Goal: Task Accomplishment & Management: Use online tool/utility

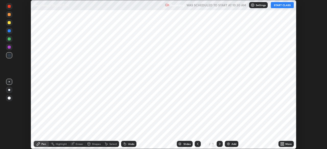
scroll to position [149, 326]
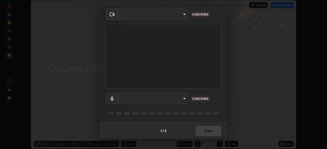
type input "2226f6d28742a26b6e0b51399fa030018956b8f43105e33b3be5017931f45398"
click at [179, 100] on body "Erase all Geometrical Optics (7/14) Recording WAS SCHEDULED TO START AT 10:30 A…" at bounding box center [163, 74] width 327 height 149
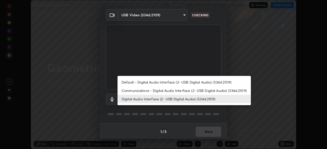
click at [178, 83] on li "Default - Digital Audio Interface (2- USB Digital Audio) (534d:2109)" at bounding box center [183, 82] width 133 height 8
type input "default"
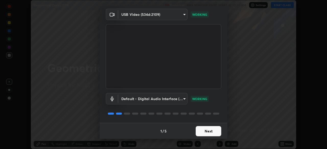
scroll to position [18, 0]
click at [207, 130] on button "Next" at bounding box center [209, 131] width 26 height 10
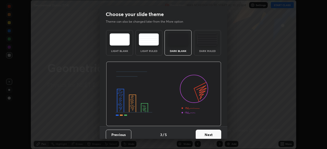
click at [206, 131] on button "Next" at bounding box center [209, 135] width 26 height 10
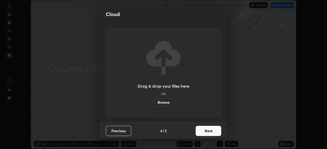
click at [208, 132] on button "Next" at bounding box center [209, 131] width 26 height 10
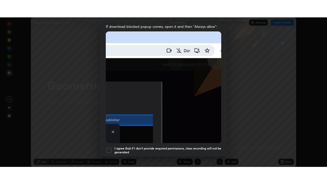
scroll to position [122, 0]
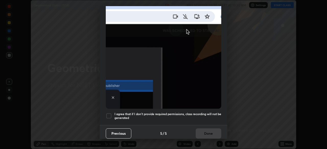
click at [200, 112] on h5 "I agree that if I don't provide required permissions, class recording will not …" at bounding box center [167, 116] width 107 height 8
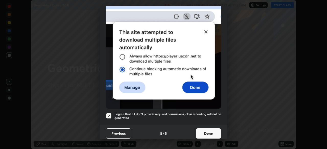
click at [201, 131] on button "Done" at bounding box center [209, 134] width 26 height 10
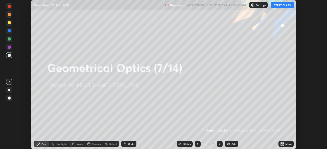
click at [285, 145] on div "More" at bounding box center [288, 144] width 6 height 3
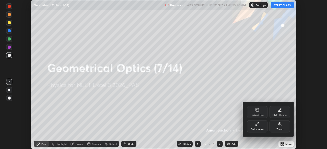
click at [251, 128] on div "Full screen" at bounding box center [257, 129] width 13 height 3
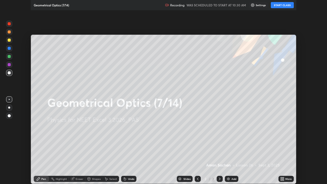
scroll to position [184, 327]
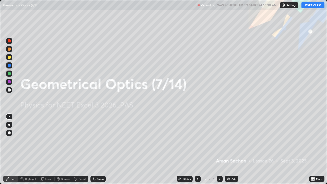
click at [314, 6] on button "START CLASS" at bounding box center [312, 5] width 23 height 6
click at [10, 59] on div at bounding box center [9, 57] width 6 height 6
click at [231, 149] on div "Add" at bounding box center [233, 178] width 5 height 3
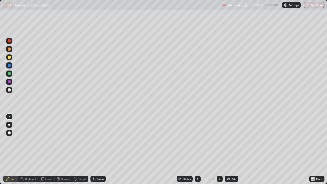
click at [10, 124] on div at bounding box center [9, 125] width 6 height 6
click at [63, 149] on div "Shapes" at bounding box center [65, 178] width 9 height 3
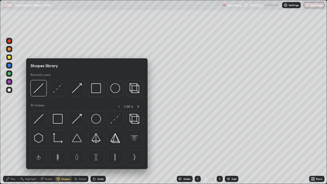
click at [39, 120] on img at bounding box center [39, 119] width 10 height 10
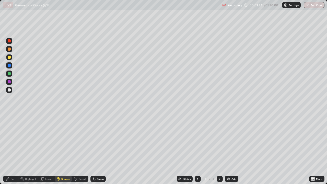
click at [11, 149] on div "Pen" at bounding box center [13, 178] width 5 height 3
click at [9, 90] on div at bounding box center [9, 89] width 3 height 3
click at [9, 75] on div at bounding box center [9, 73] width 3 height 3
click at [10, 89] on div at bounding box center [9, 89] width 3 height 3
click at [10, 81] on div at bounding box center [9, 81] width 3 height 3
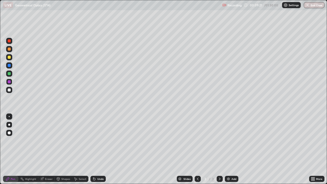
click at [234, 149] on div "Add" at bounding box center [232, 179] width 14 height 6
click at [9, 59] on div at bounding box center [9, 57] width 6 height 6
click at [9, 74] on div at bounding box center [9, 73] width 3 height 3
click at [11, 89] on div at bounding box center [9, 90] width 6 height 6
click at [8, 75] on div at bounding box center [9, 73] width 3 height 3
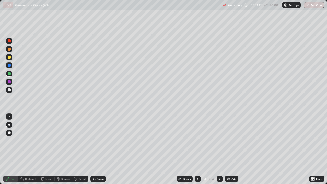
click at [10, 57] on div at bounding box center [9, 57] width 3 height 3
click at [10, 90] on div at bounding box center [9, 89] width 3 height 3
click at [9, 65] on div at bounding box center [9, 65] width 3 height 3
click at [197, 149] on icon at bounding box center [198, 179] width 4 height 4
click at [221, 149] on div at bounding box center [219, 179] width 6 height 6
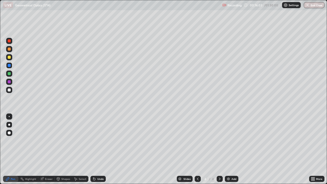
click at [199, 149] on div at bounding box center [198, 179] width 6 height 6
click at [218, 149] on icon at bounding box center [219, 179] width 4 height 4
click at [8, 56] on div at bounding box center [9, 57] width 3 height 3
click at [229, 149] on img at bounding box center [228, 179] width 4 height 4
click at [197, 149] on div at bounding box center [198, 179] width 6 height 10
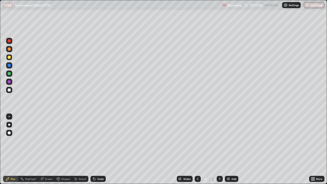
click at [221, 149] on div at bounding box center [219, 179] width 6 height 6
click at [9, 92] on div at bounding box center [9, 90] width 6 height 6
click at [8, 72] on div at bounding box center [9, 73] width 3 height 3
click at [8, 90] on div at bounding box center [9, 89] width 3 height 3
click at [11, 57] on div at bounding box center [9, 57] width 6 height 6
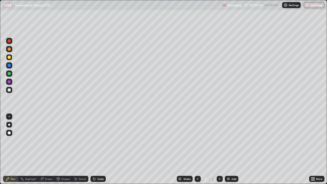
click at [99, 149] on div "Undo" at bounding box center [100, 178] width 6 height 3
click at [12, 92] on div at bounding box center [9, 90] width 6 height 8
click at [12, 73] on div at bounding box center [9, 73] width 6 height 6
click at [10, 56] on div at bounding box center [9, 57] width 3 height 3
click at [231, 149] on div "Add" at bounding box center [233, 178] width 5 height 3
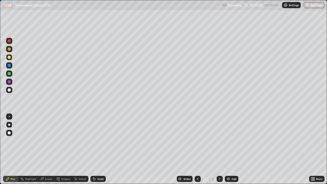
click at [63, 149] on div "Shapes" at bounding box center [65, 178] width 9 height 3
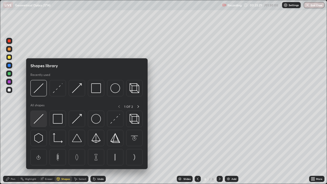
click at [40, 117] on img at bounding box center [39, 119] width 10 height 10
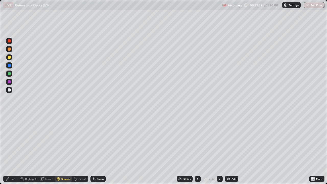
click at [10, 149] on div "Pen" at bounding box center [10, 179] width 15 height 6
click at [10, 91] on div at bounding box center [9, 89] width 3 height 3
click at [8, 74] on div at bounding box center [9, 73] width 3 height 3
click at [9, 90] on div at bounding box center [9, 89] width 3 height 3
click at [9, 72] on div at bounding box center [9, 73] width 3 height 3
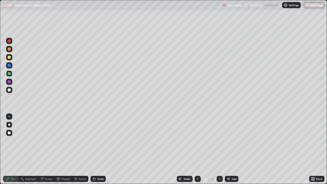
click at [10, 58] on div at bounding box center [9, 57] width 3 height 3
click at [230, 149] on div "Add" at bounding box center [232, 179] width 14 height 6
click at [10, 58] on div at bounding box center [9, 57] width 3 height 3
click at [62, 149] on div "Shapes" at bounding box center [65, 178] width 9 height 3
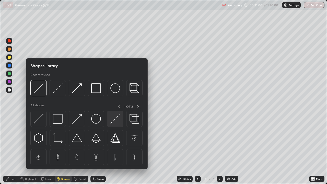
click at [115, 123] on img at bounding box center [115, 119] width 10 height 10
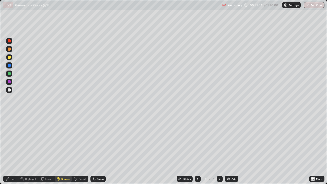
click at [62, 149] on div "Shapes" at bounding box center [65, 178] width 9 height 3
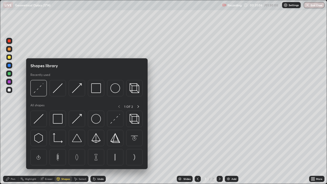
click at [38, 119] on img at bounding box center [39, 119] width 10 height 10
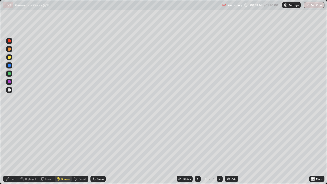
click at [12, 149] on div "Pen" at bounding box center [13, 178] width 5 height 3
click at [9, 89] on div at bounding box center [9, 89] width 3 height 3
click at [60, 149] on div "Shapes" at bounding box center [63, 179] width 17 height 6
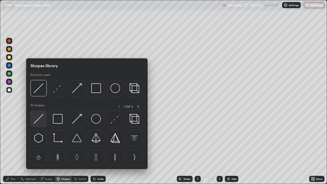
click at [38, 117] on img at bounding box center [39, 119] width 10 height 10
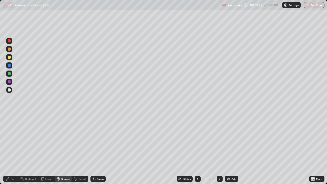
click at [12, 149] on div "Pen" at bounding box center [13, 178] width 5 height 3
click at [60, 149] on div "Shapes" at bounding box center [63, 179] width 17 height 6
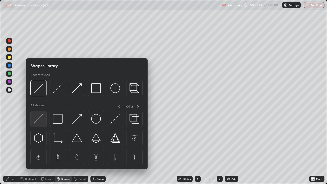
click at [39, 119] on img at bounding box center [39, 119] width 10 height 10
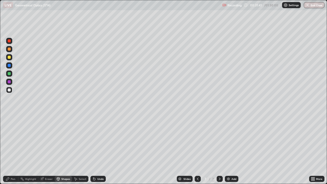
click at [9, 90] on div at bounding box center [9, 89] width 3 height 3
click at [8, 149] on icon at bounding box center [8, 179] width 4 height 4
click at [63, 149] on div "Shapes" at bounding box center [65, 178] width 9 height 3
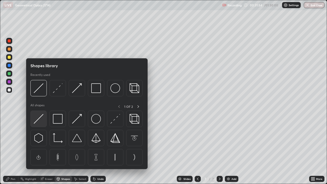
click at [38, 119] on img at bounding box center [39, 119] width 10 height 10
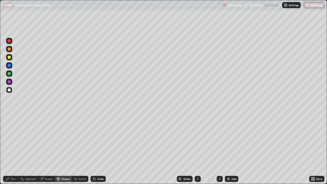
click at [13, 149] on div "Pen" at bounding box center [13, 178] width 5 height 3
click at [10, 57] on div at bounding box center [9, 57] width 3 height 3
click at [10, 89] on div at bounding box center [9, 89] width 3 height 3
click at [9, 57] on div at bounding box center [9, 57] width 3 height 3
click at [8, 89] on div at bounding box center [9, 89] width 3 height 3
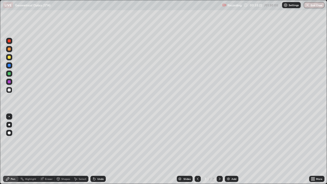
click at [10, 56] on div at bounding box center [9, 57] width 6 height 6
click at [9, 90] on div at bounding box center [9, 89] width 3 height 3
click at [11, 59] on div at bounding box center [9, 57] width 6 height 6
click at [230, 149] on div "Add" at bounding box center [232, 179] width 14 height 6
click at [62, 149] on div "Shapes" at bounding box center [65, 178] width 9 height 3
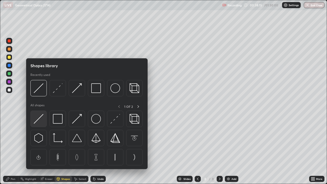
click at [38, 118] on img at bounding box center [39, 119] width 10 height 10
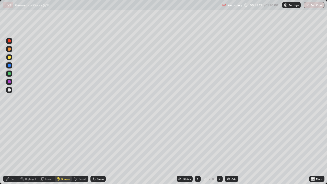
click at [58, 149] on icon at bounding box center [58, 178] width 3 height 1
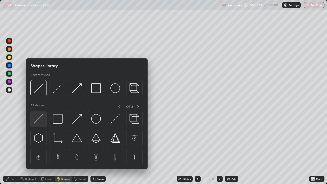
click at [37, 120] on img at bounding box center [39, 119] width 10 height 10
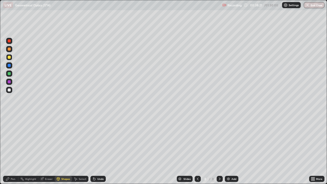
click at [99, 149] on div "Undo" at bounding box center [100, 178] width 6 height 3
click at [9, 90] on div at bounding box center [9, 89] width 3 height 3
click at [10, 149] on div "Pen" at bounding box center [10, 179] width 15 height 6
click at [9, 58] on div at bounding box center [9, 57] width 3 height 3
click at [9, 57] on div at bounding box center [9, 57] width 3 height 3
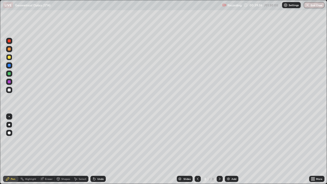
click at [64, 149] on div "Shapes" at bounding box center [65, 178] width 9 height 3
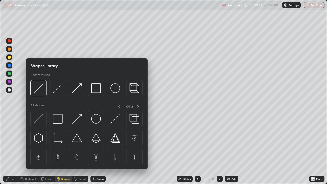
click at [114, 120] on img at bounding box center [115, 119] width 10 height 10
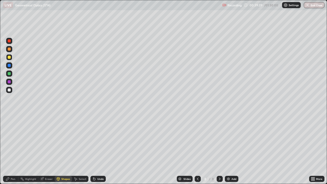
click at [13, 149] on div "Pen" at bounding box center [13, 178] width 5 height 3
click at [9, 89] on div at bounding box center [9, 89] width 3 height 3
click at [63, 149] on div "Shapes" at bounding box center [65, 178] width 9 height 3
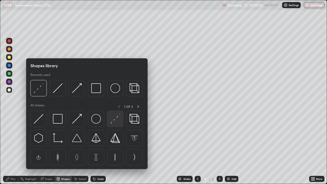
click at [116, 122] on img at bounding box center [115, 119] width 10 height 10
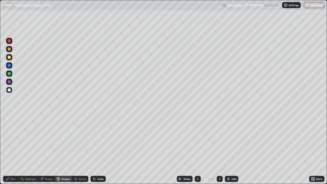
click at [9, 58] on div at bounding box center [9, 57] width 3 height 3
click at [61, 149] on div "Shapes" at bounding box center [65, 178] width 9 height 3
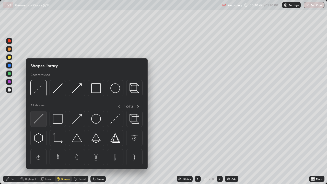
click at [38, 119] on img at bounding box center [39, 119] width 10 height 10
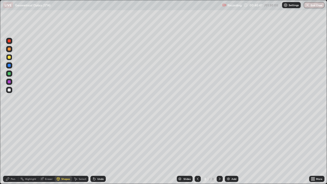
click at [9, 92] on div at bounding box center [9, 90] width 6 height 6
click at [58, 149] on icon at bounding box center [58, 179] width 0 height 2
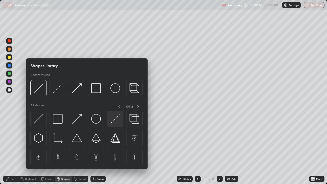
click at [117, 121] on img at bounding box center [115, 119] width 10 height 10
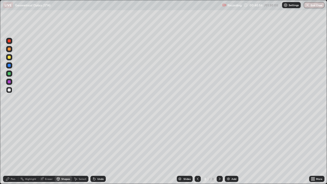
click at [11, 149] on div "Pen" at bounding box center [13, 178] width 5 height 3
click at [10, 81] on div at bounding box center [9, 81] width 3 height 3
click at [78, 149] on div "Select" at bounding box center [80, 179] width 16 height 6
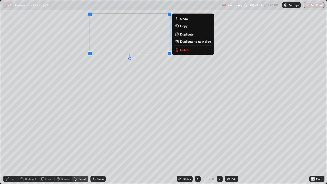
click at [94, 126] on div "0 ° Undo Copy Duplicate Duplicate to new slide Delete" at bounding box center [163, 91] width 326 height 183
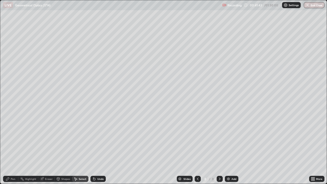
click at [13, 149] on div "Pen" at bounding box center [13, 178] width 5 height 3
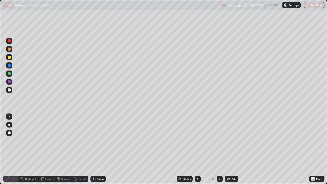
click at [9, 56] on div at bounding box center [9, 57] width 3 height 3
click at [65, 149] on div "Shapes" at bounding box center [65, 178] width 9 height 3
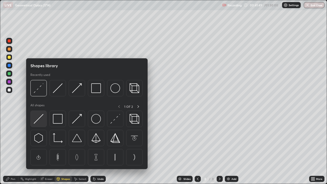
click at [40, 121] on img at bounding box center [39, 119] width 10 height 10
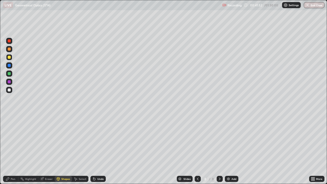
click at [11, 149] on div "Pen" at bounding box center [13, 178] width 5 height 3
click at [64, 149] on div "Shapes" at bounding box center [65, 178] width 9 height 3
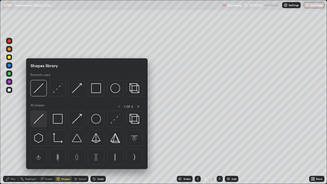
click at [40, 122] on img at bounding box center [39, 119] width 10 height 10
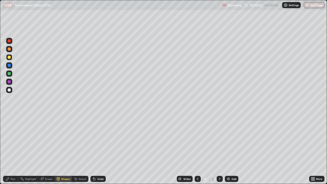
click at [11, 89] on div at bounding box center [9, 90] width 6 height 6
click at [64, 149] on div "Shapes" at bounding box center [65, 178] width 9 height 3
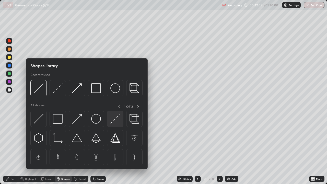
click at [119, 119] on img at bounding box center [115, 119] width 10 height 10
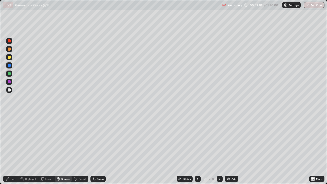
click at [12, 149] on div "Pen" at bounding box center [13, 178] width 5 height 3
click at [8, 56] on div at bounding box center [9, 57] width 3 height 3
click at [49, 149] on div "Eraser" at bounding box center [49, 178] width 8 height 3
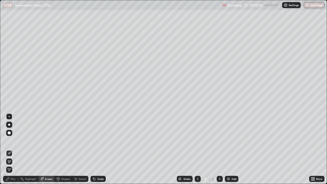
click at [9, 149] on icon at bounding box center [9, 161] width 4 height 4
click at [64, 149] on div "Shapes" at bounding box center [65, 178] width 9 height 3
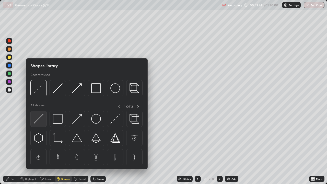
click at [41, 118] on img at bounding box center [39, 119] width 10 height 10
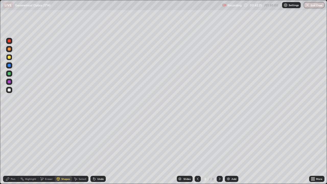
click at [9, 90] on div at bounding box center [9, 89] width 3 height 3
click at [63, 149] on div "Shapes" at bounding box center [65, 178] width 9 height 3
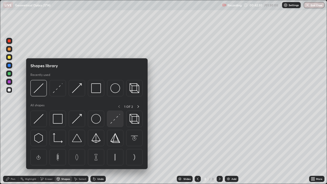
click at [116, 122] on img at bounding box center [115, 119] width 10 height 10
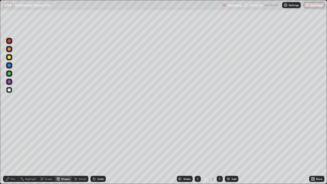
click at [69, 149] on div "Shapes" at bounding box center [63, 179] width 17 height 6
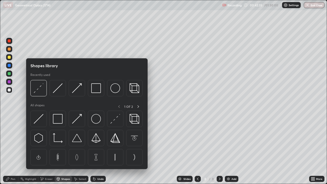
click at [10, 72] on div at bounding box center [9, 73] width 3 height 3
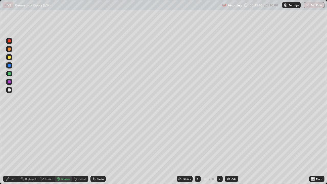
click at [18, 149] on div "Pen" at bounding box center [10, 179] width 15 height 6
click at [9, 90] on div at bounding box center [9, 89] width 3 height 3
click at [65, 149] on div "Shapes" at bounding box center [65, 178] width 9 height 3
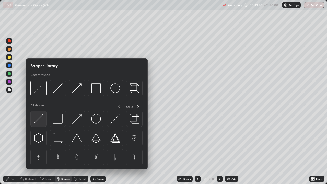
click at [40, 118] on img at bounding box center [39, 119] width 10 height 10
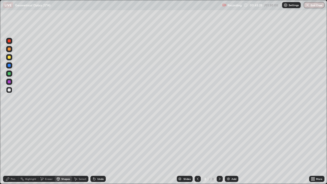
click at [9, 149] on icon at bounding box center [7, 178] width 3 height 3
click at [8, 81] on div at bounding box center [9, 81] width 3 height 3
click at [8, 89] on div at bounding box center [9, 89] width 3 height 3
click at [10, 56] on div at bounding box center [9, 57] width 3 height 3
click at [229, 149] on img at bounding box center [228, 179] width 4 height 4
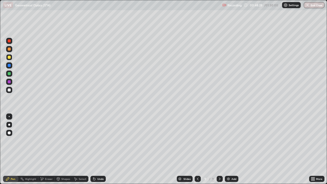
click at [60, 149] on div "Shapes" at bounding box center [63, 179] width 17 height 6
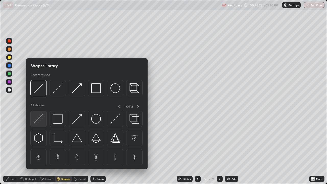
click at [37, 117] on img at bounding box center [39, 119] width 10 height 10
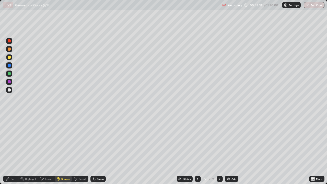
click at [63, 149] on div "Shapes" at bounding box center [65, 178] width 9 height 3
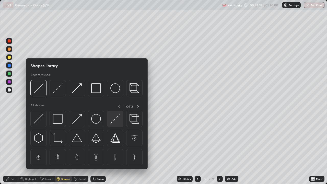
click at [114, 121] on img at bounding box center [115, 119] width 10 height 10
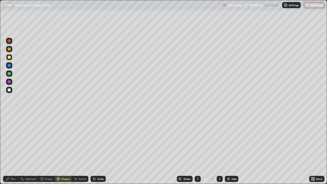
click at [63, 149] on div "Shapes" at bounding box center [65, 178] width 9 height 3
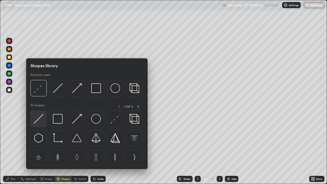
click at [39, 120] on img at bounding box center [39, 119] width 10 height 10
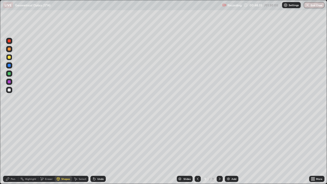
click at [8, 91] on div at bounding box center [9, 89] width 3 height 3
click at [12, 149] on div "Pen" at bounding box center [13, 178] width 5 height 3
click at [9, 57] on div at bounding box center [9, 57] width 3 height 3
click at [11, 91] on div at bounding box center [9, 90] width 6 height 6
click at [67, 149] on div "Shapes" at bounding box center [65, 178] width 9 height 3
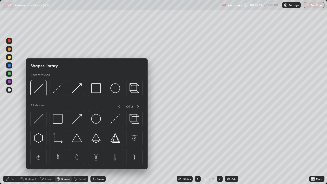
click at [114, 122] on img at bounding box center [115, 119] width 10 height 10
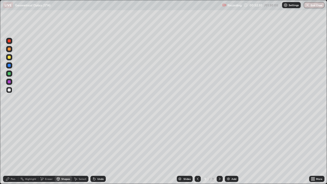
click at [9, 74] on div at bounding box center [9, 73] width 3 height 3
click at [12, 149] on div "Pen" at bounding box center [10, 179] width 15 height 6
click at [62, 149] on div "Shapes" at bounding box center [65, 178] width 9 height 3
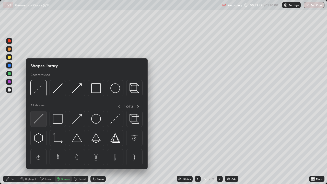
click at [40, 120] on img at bounding box center [39, 119] width 10 height 10
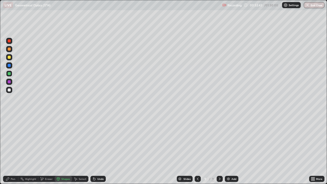
click at [9, 90] on div at bounding box center [9, 89] width 3 height 3
click at [10, 149] on div "Pen" at bounding box center [10, 179] width 15 height 6
click at [9, 74] on div at bounding box center [9, 73] width 3 height 3
click at [99, 149] on div "Undo" at bounding box center [100, 178] width 6 height 3
click at [9, 90] on div at bounding box center [9, 89] width 3 height 3
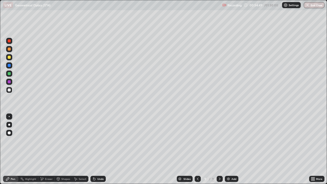
click at [11, 82] on div at bounding box center [9, 82] width 6 height 6
click at [198, 149] on icon at bounding box center [198, 179] width 4 height 4
click at [197, 149] on icon at bounding box center [198, 178] width 2 height 3
click at [9, 90] on div at bounding box center [9, 89] width 3 height 3
click at [219, 149] on icon at bounding box center [219, 179] width 4 height 4
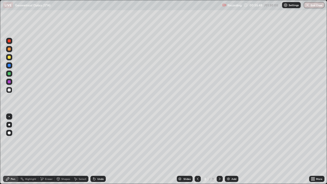
click at [219, 149] on icon at bounding box center [219, 179] width 4 height 4
click at [233, 149] on div "Add" at bounding box center [233, 178] width 5 height 3
click at [10, 57] on div at bounding box center [9, 57] width 3 height 3
click at [64, 149] on div "Shapes" at bounding box center [65, 178] width 9 height 3
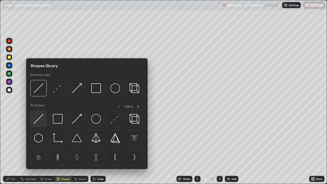
click at [40, 118] on img at bounding box center [39, 119] width 10 height 10
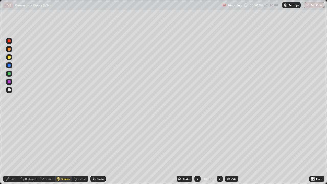
click at [62, 149] on div "Shapes" at bounding box center [65, 178] width 9 height 3
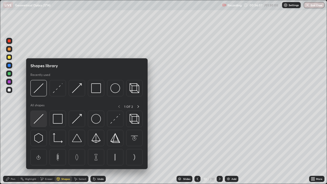
click at [37, 119] on img at bounding box center [39, 119] width 10 height 10
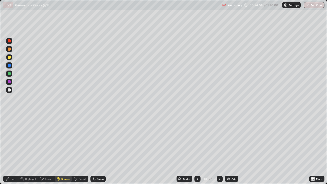
click at [10, 90] on div at bounding box center [9, 89] width 3 height 3
click at [14, 149] on div "Pen" at bounding box center [13, 178] width 5 height 3
click at [8, 56] on div at bounding box center [9, 57] width 3 height 3
click at [9, 92] on div at bounding box center [9, 90] width 6 height 6
click at [8, 58] on div at bounding box center [9, 57] width 3 height 3
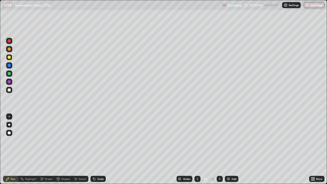
click at [10, 91] on div at bounding box center [9, 89] width 3 height 3
click at [9, 74] on div at bounding box center [9, 73] width 3 height 3
click at [64, 149] on div "Shapes" at bounding box center [65, 178] width 9 height 3
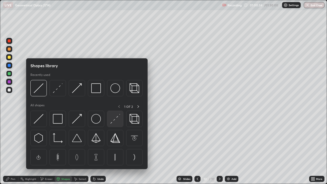
click at [117, 117] on img at bounding box center [115, 119] width 10 height 10
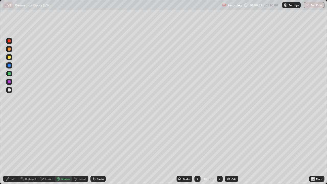
click at [59, 149] on icon at bounding box center [58, 178] width 3 height 3
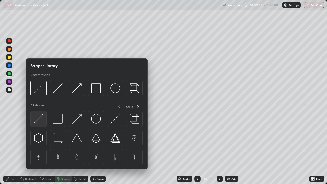
click at [36, 119] on img at bounding box center [39, 119] width 10 height 10
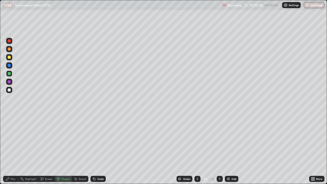
click at [9, 91] on div at bounding box center [9, 89] width 3 height 3
click at [13, 149] on div "Pen" at bounding box center [13, 178] width 5 height 3
click at [10, 74] on div at bounding box center [9, 73] width 3 height 3
click at [10, 58] on div at bounding box center [9, 57] width 3 height 3
click at [229, 149] on img at bounding box center [228, 179] width 4 height 4
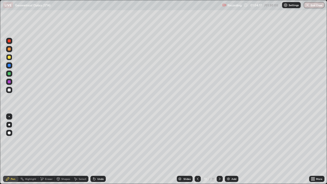
click at [63, 149] on div "Shapes" at bounding box center [65, 178] width 9 height 3
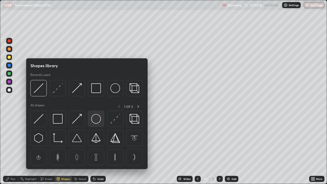
click at [95, 120] on img at bounding box center [96, 119] width 10 height 10
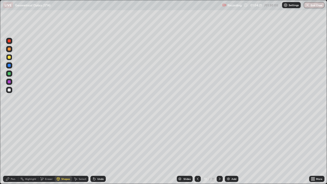
click at [62, 149] on div "Shapes" at bounding box center [65, 178] width 9 height 3
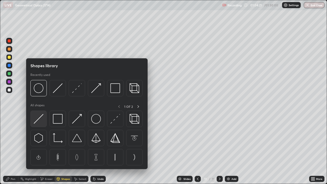
click at [39, 121] on img at bounding box center [39, 119] width 10 height 10
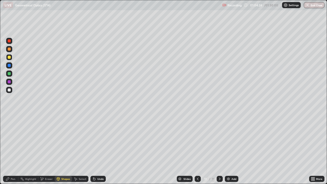
click at [82, 149] on div "Select" at bounding box center [83, 178] width 8 height 3
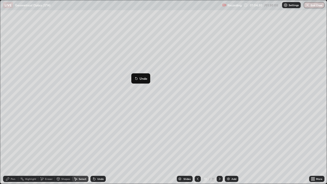
click at [87, 101] on div "3 ° Undo Copy Duplicate Duplicate to new slide Delete" at bounding box center [163, 91] width 326 height 183
click at [12, 149] on div "Pen" at bounding box center [10, 179] width 15 height 6
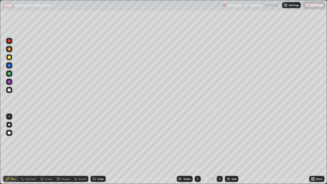
click at [9, 116] on div at bounding box center [9, 116] width 1 height 1
click at [8, 125] on div at bounding box center [9, 125] width 2 height 2
click at [63, 149] on div "Shapes" at bounding box center [65, 178] width 9 height 3
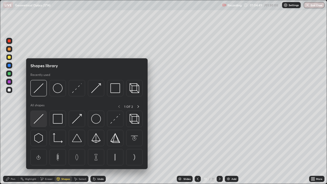
click at [41, 117] on img at bounding box center [39, 119] width 10 height 10
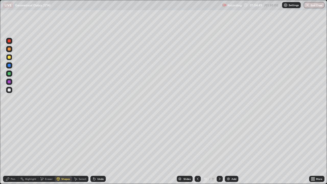
click at [9, 90] on div at bounding box center [9, 89] width 3 height 3
click at [11, 149] on div "Pen" at bounding box center [13, 178] width 5 height 3
click at [62, 149] on div "Shapes" at bounding box center [65, 178] width 9 height 3
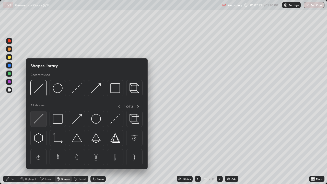
click at [38, 116] on img at bounding box center [39, 119] width 10 height 10
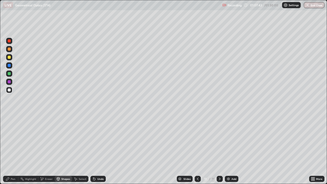
click at [62, 149] on div "Shapes" at bounding box center [65, 178] width 9 height 3
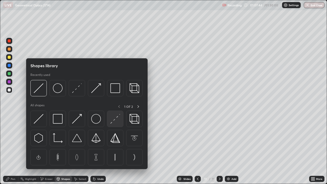
click at [116, 119] on img at bounding box center [115, 119] width 10 height 10
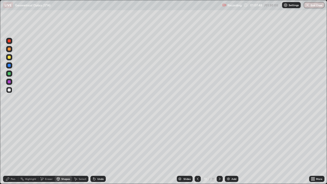
click at [12, 149] on div "Pen" at bounding box center [13, 178] width 5 height 3
click at [61, 149] on div "Shapes" at bounding box center [63, 179] width 17 height 6
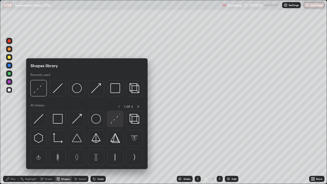
click at [113, 121] on img at bounding box center [115, 119] width 10 height 10
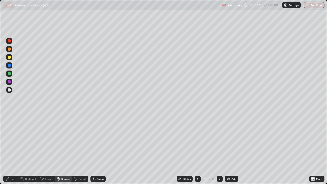
click at [9, 73] on div at bounding box center [9, 73] width 3 height 3
click at [10, 149] on div "Pen" at bounding box center [10, 179] width 15 height 6
click at [9, 89] on div at bounding box center [9, 89] width 3 height 3
click at [58, 149] on icon at bounding box center [58, 179] width 0 height 2
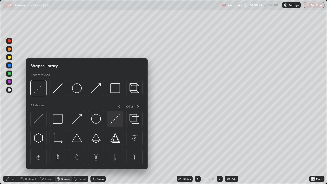
click at [116, 122] on img at bounding box center [115, 119] width 10 height 10
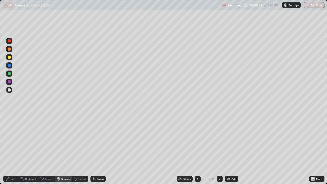
click at [9, 149] on icon at bounding box center [8, 179] width 4 height 4
click at [60, 149] on div "Shapes" at bounding box center [63, 179] width 17 height 6
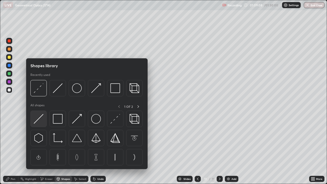
click at [40, 119] on img at bounding box center [39, 119] width 10 height 10
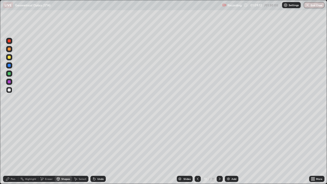
click at [7, 149] on icon at bounding box center [8, 179] width 4 height 4
click at [94, 149] on icon at bounding box center [94, 179] width 2 height 2
click at [9, 81] on div at bounding box center [9, 81] width 3 height 3
click at [10, 89] on div at bounding box center [9, 89] width 3 height 3
click at [9, 73] on div at bounding box center [9, 73] width 3 height 3
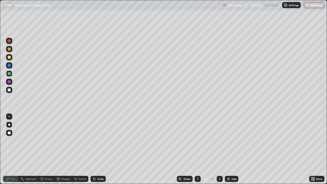
click at [9, 81] on div at bounding box center [9, 81] width 3 height 3
click at [46, 149] on div "Eraser" at bounding box center [49, 178] width 8 height 3
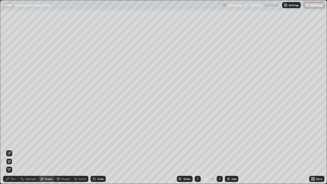
click at [10, 149] on icon at bounding box center [9, 153] width 4 height 4
click at [12, 149] on div "Pen" at bounding box center [13, 178] width 5 height 3
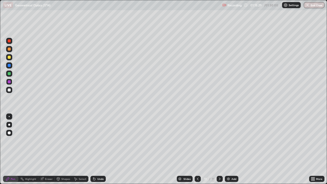
click at [11, 59] on div at bounding box center [9, 57] width 6 height 6
click at [228, 149] on img at bounding box center [228, 179] width 4 height 4
click at [196, 149] on icon at bounding box center [198, 179] width 4 height 4
click at [233, 149] on div "Add" at bounding box center [232, 179] width 14 height 6
click at [60, 149] on div "Shapes" at bounding box center [63, 179] width 17 height 6
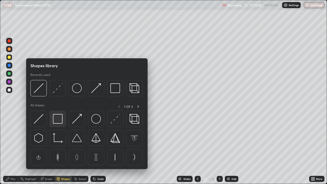
click at [57, 119] on img at bounding box center [58, 119] width 10 height 10
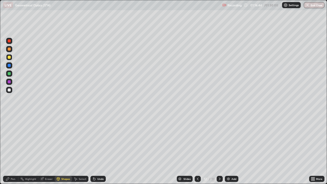
click at [13, 149] on div "Pen" at bounding box center [13, 178] width 5 height 3
click at [63, 149] on div "Shapes" at bounding box center [65, 178] width 9 height 3
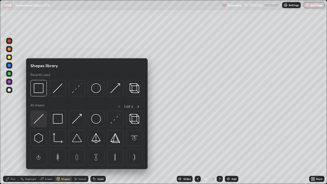
click at [41, 120] on img at bounding box center [39, 119] width 10 height 10
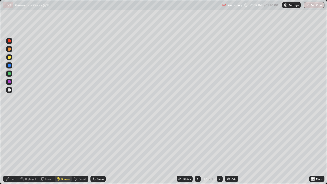
click at [9, 90] on div at bounding box center [9, 89] width 3 height 3
click at [63, 149] on div "Shapes" at bounding box center [63, 179] width 17 height 6
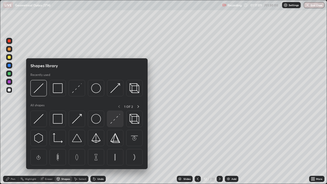
click at [116, 121] on img at bounding box center [115, 119] width 10 height 10
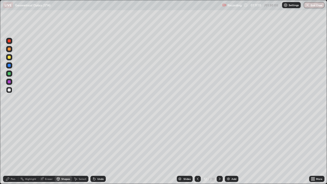
click at [13, 149] on div "Pen" at bounding box center [13, 178] width 5 height 3
click at [9, 75] on div at bounding box center [9, 73] width 3 height 3
click at [10, 149] on div "Pen" at bounding box center [10, 179] width 15 height 6
click at [9, 90] on div at bounding box center [9, 89] width 3 height 3
click at [58, 149] on icon at bounding box center [58, 178] width 3 height 1
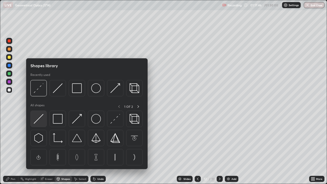
click at [41, 115] on img at bounding box center [39, 119] width 10 height 10
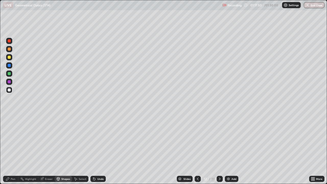
click at [95, 149] on div "Undo" at bounding box center [97, 179] width 15 height 6
click at [12, 149] on div "Pen" at bounding box center [13, 178] width 5 height 3
click at [8, 75] on div at bounding box center [9, 73] width 3 height 3
click at [9, 89] on div at bounding box center [9, 89] width 3 height 3
click at [62, 149] on div "Shapes" at bounding box center [65, 178] width 9 height 3
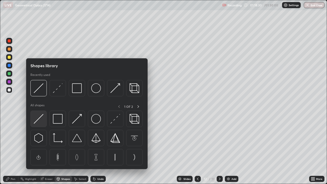
click at [40, 120] on img at bounding box center [39, 119] width 10 height 10
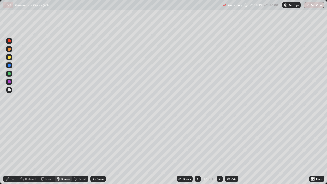
click at [63, 149] on div "Shapes" at bounding box center [65, 178] width 9 height 3
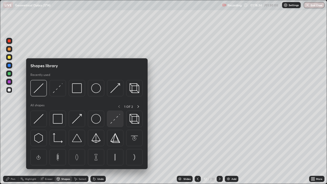
click at [112, 120] on img at bounding box center [115, 119] width 10 height 10
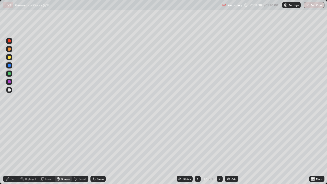
click at [61, 149] on div "Shapes" at bounding box center [63, 179] width 17 height 6
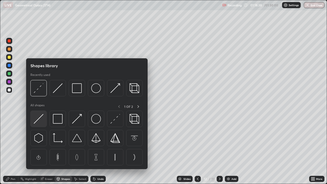
click at [40, 118] on img at bounding box center [39, 119] width 10 height 10
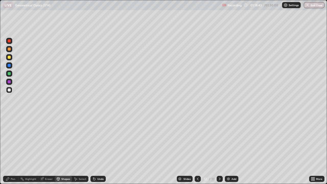
click at [10, 149] on div "Pen" at bounding box center [10, 179] width 15 height 6
click at [10, 81] on div at bounding box center [9, 81] width 3 height 3
click at [9, 89] on div at bounding box center [9, 89] width 3 height 3
click at [11, 74] on div at bounding box center [9, 73] width 6 height 6
click at [9, 82] on div at bounding box center [9, 81] width 3 height 3
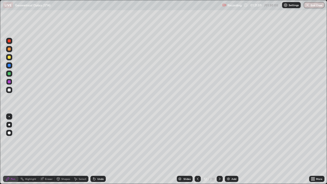
click at [10, 91] on div at bounding box center [9, 89] width 3 height 3
click at [314, 7] on button "End Class" at bounding box center [313, 5] width 21 height 6
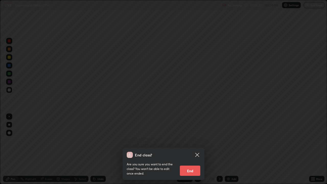
click at [277, 69] on div "End class? Are you sure you want to end the class? You won’t be able to edit on…" at bounding box center [163, 92] width 327 height 184
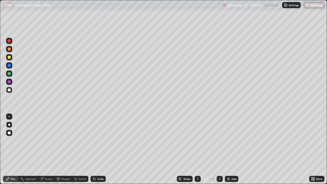
click at [314, 4] on button "End Class" at bounding box center [313, 5] width 21 height 6
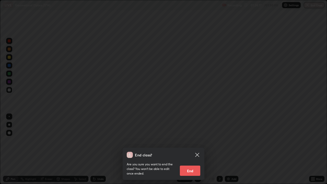
click at [191, 149] on button "End" at bounding box center [190, 170] width 20 height 10
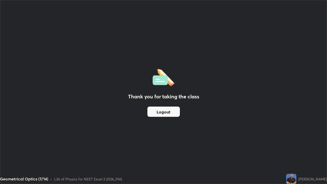
click at [171, 111] on button "Logout" at bounding box center [163, 111] width 32 height 10
